Goal: Task Accomplishment & Management: Manage account settings

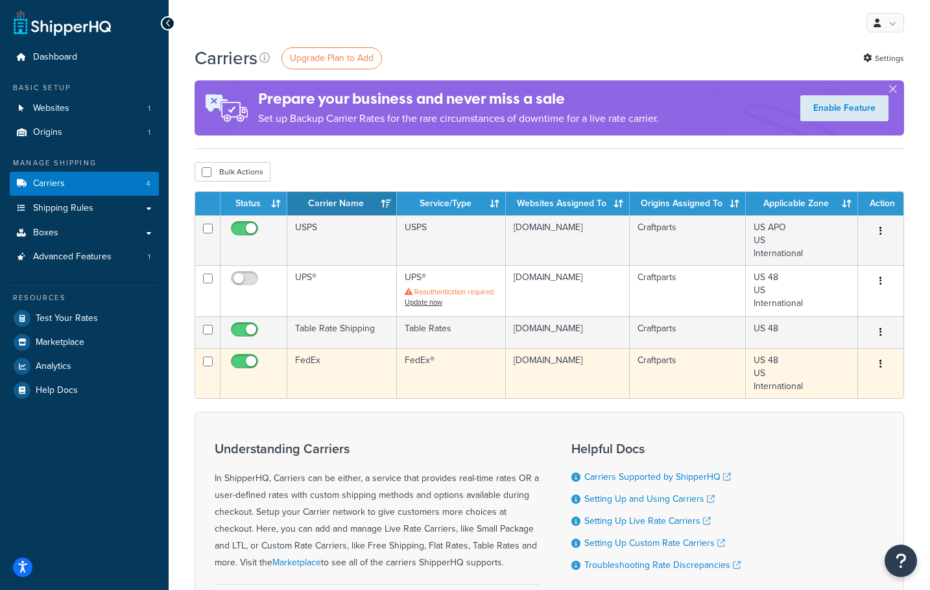
click at [881, 367] on icon "button" at bounding box center [881, 363] width 3 height 9
click at [842, 392] on link "Edit" at bounding box center [828, 390] width 103 height 27
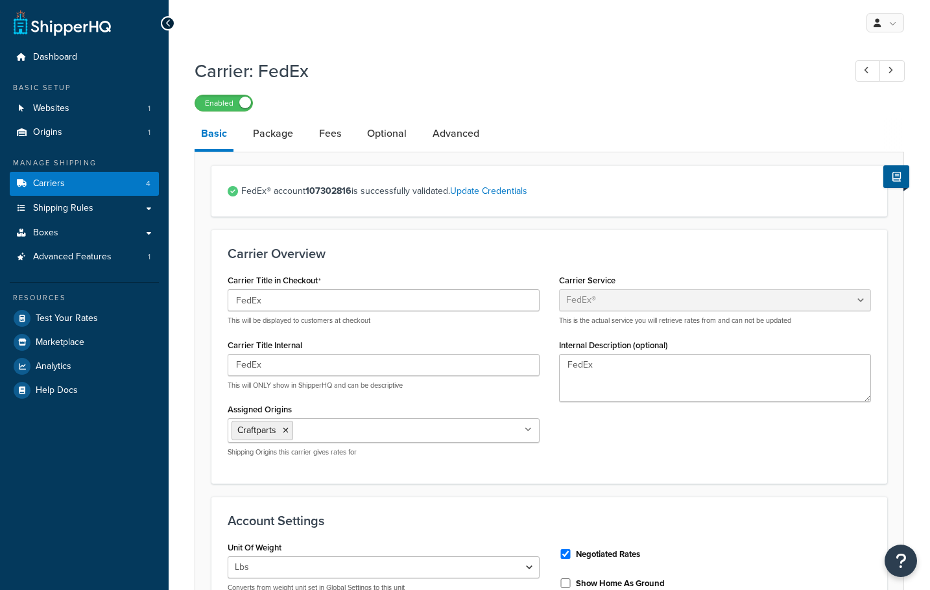
select select "fedEx"
select select "REGULAR_PICKUP"
select select "YOUR_PACKAGING"
click at [401, 262] on div "Carrier Overview Carrier Title in Checkout FedEx This will be displayed to cust…" at bounding box center [550, 357] width 676 height 254
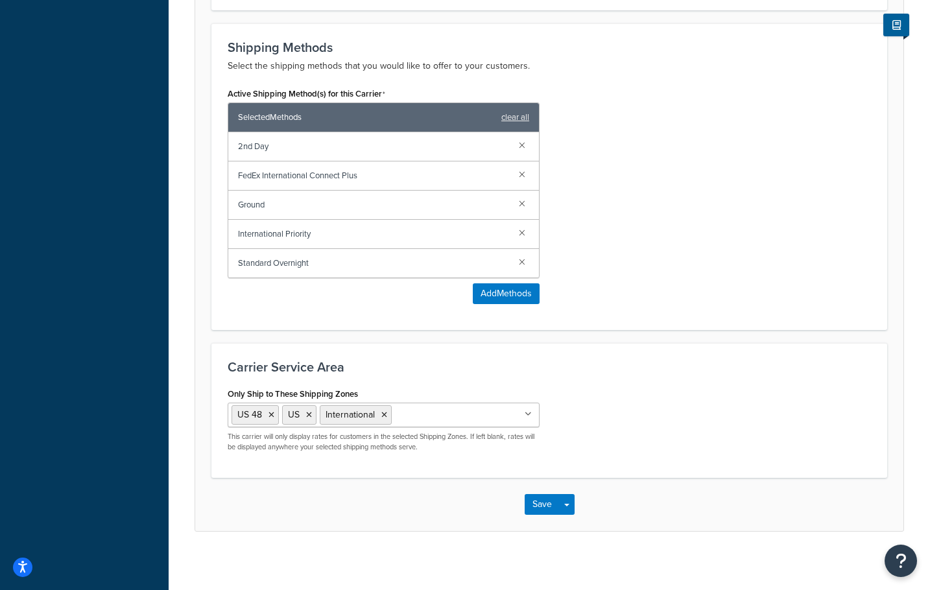
scroll to position [779, 0]
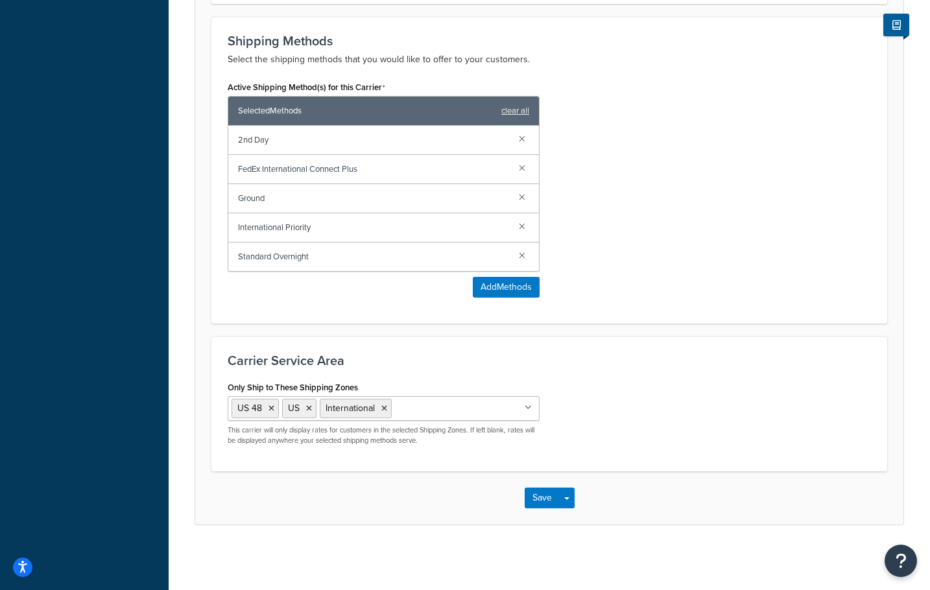
click at [238, 227] on span "International Priority" at bounding box center [373, 228] width 271 height 18
drag, startPoint x: 238, startPoint y: 260, endPoint x: 334, endPoint y: 261, distance: 96.0
click at [334, 261] on span "Standard Overnight" at bounding box center [373, 257] width 271 height 18
click at [291, 303] on div "Active Shipping Method(s) for this Carrier Selected Methods clear all 2nd Day F…" at bounding box center [384, 193] width 332 height 230
drag, startPoint x: 239, startPoint y: 169, endPoint x: 372, endPoint y: 169, distance: 133.0
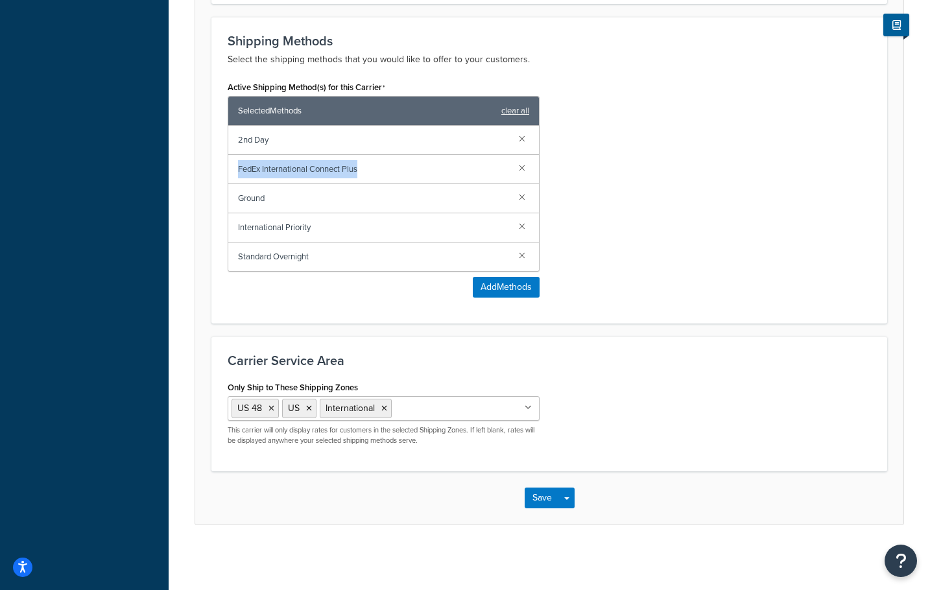
click at [372, 169] on span "FedEx International Connect Plus" at bounding box center [373, 169] width 271 height 18
copy span "FedEx International Connect Plus"
drag, startPoint x: 237, startPoint y: 230, endPoint x: 331, endPoint y: 230, distance: 93.4
click at [331, 230] on span "International Priority" at bounding box center [373, 228] width 271 height 18
copy span "International Priority"
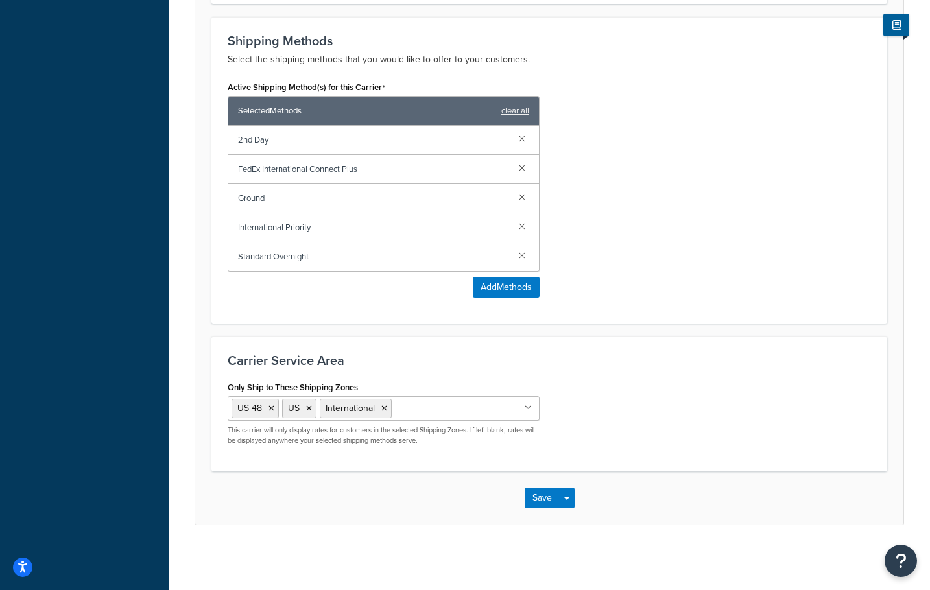
click at [254, 199] on span "Ground" at bounding box center [373, 198] width 271 height 18
copy span "Ground"
click at [250, 195] on span "Ground" at bounding box center [373, 198] width 271 height 18
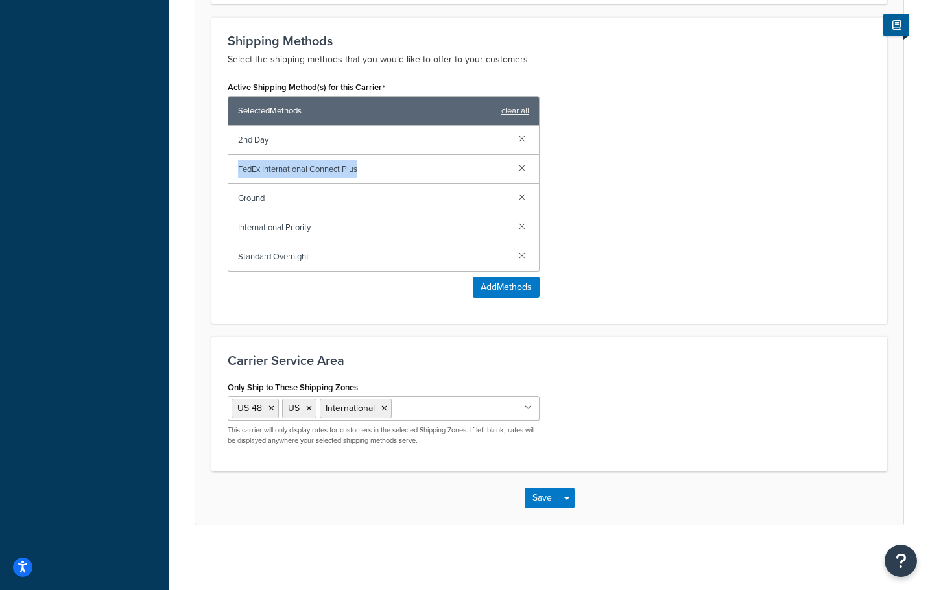
drag, startPoint x: 239, startPoint y: 172, endPoint x: 398, endPoint y: 171, distance: 159.0
click at [398, 171] on span "FedEx International Connect Plus" at bounding box center [373, 169] width 271 height 18
copy span "FedEx International Connect Plus"
click at [247, 198] on span "Ground" at bounding box center [373, 198] width 271 height 18
